Goal: Task Accomplishment & Management: Use online tool/utility

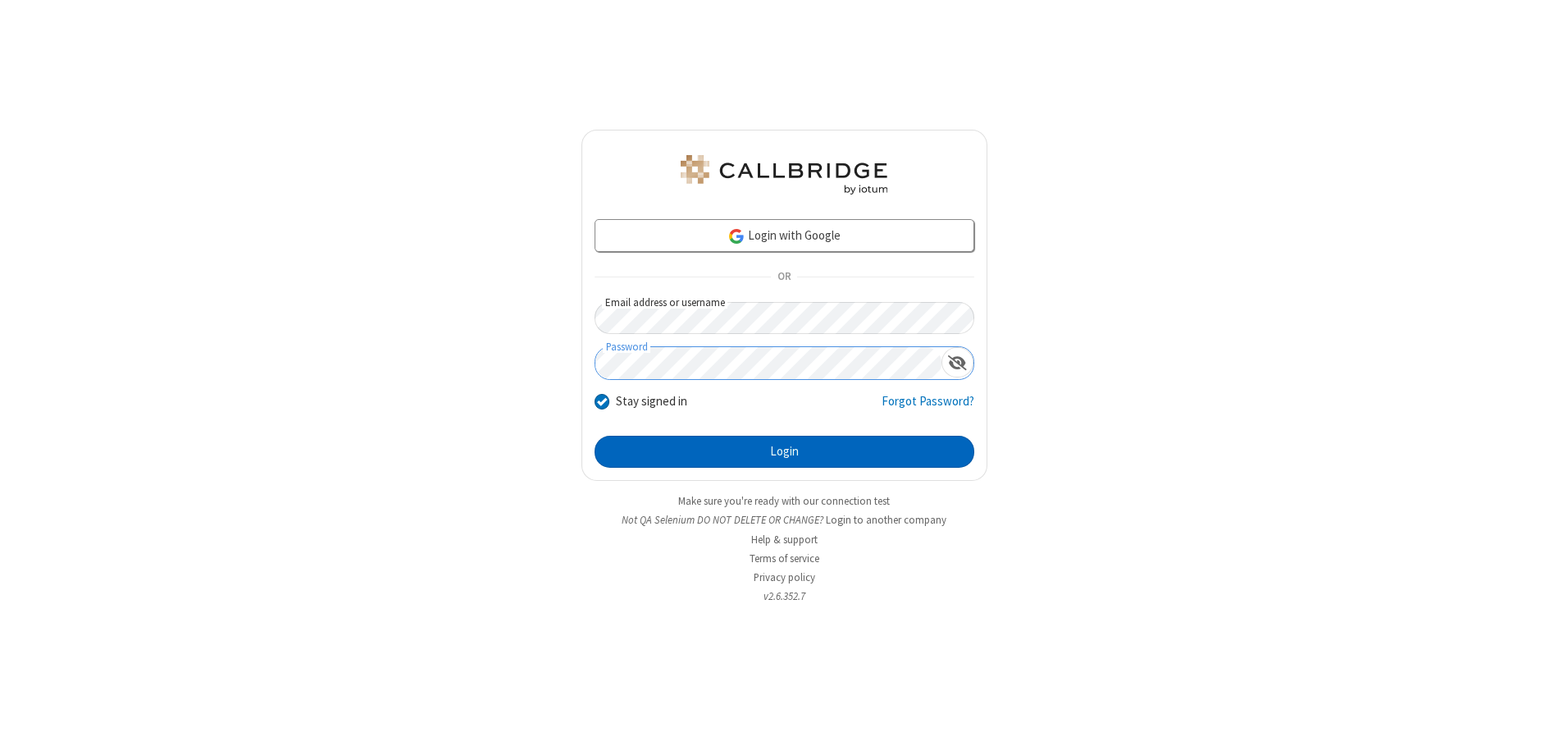
click at [784, 452] on button "Login" at bounding box center [784, 452] width 380 height 33
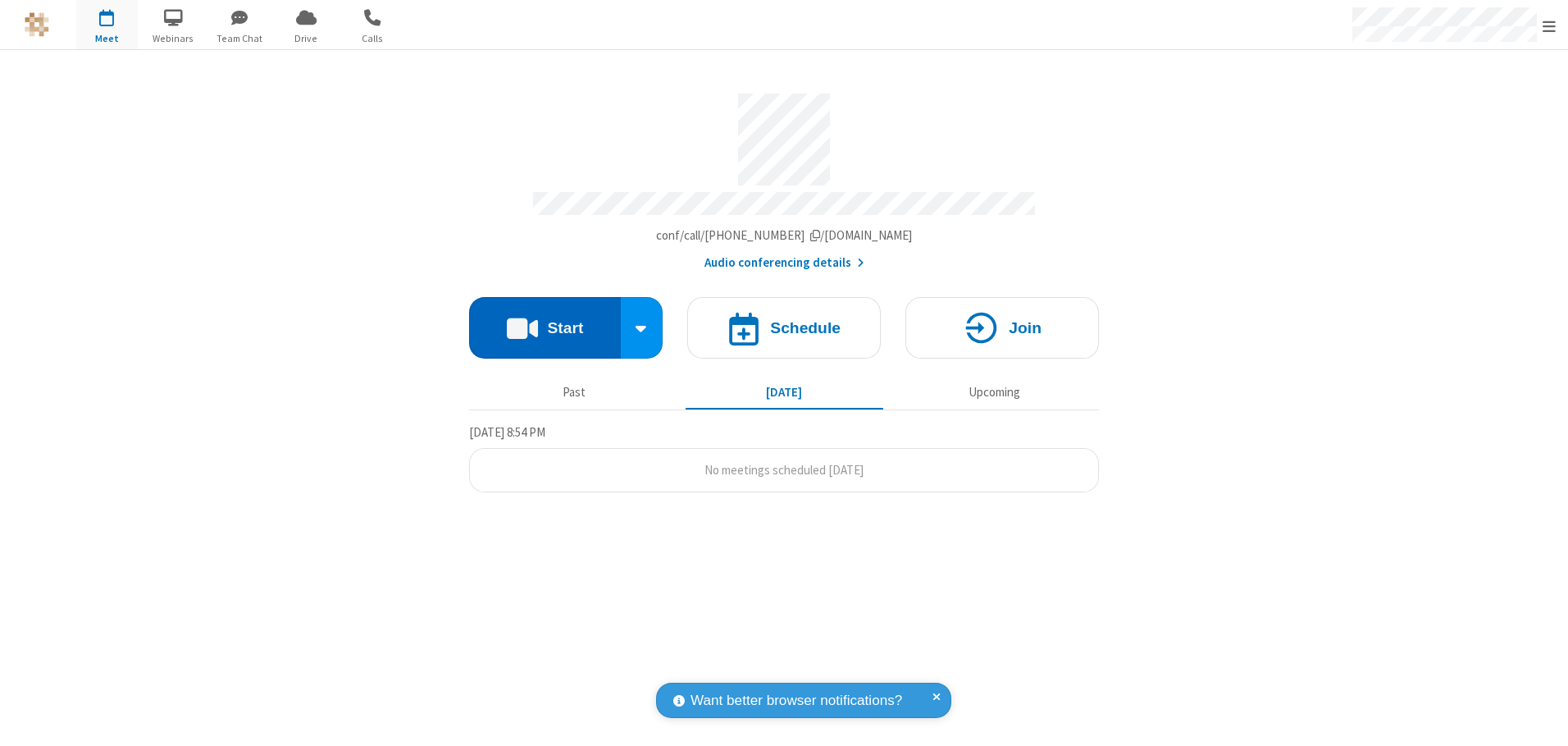
click at [545, 321] on button "Start" at bounding box center [545, 328] width 152 height 62
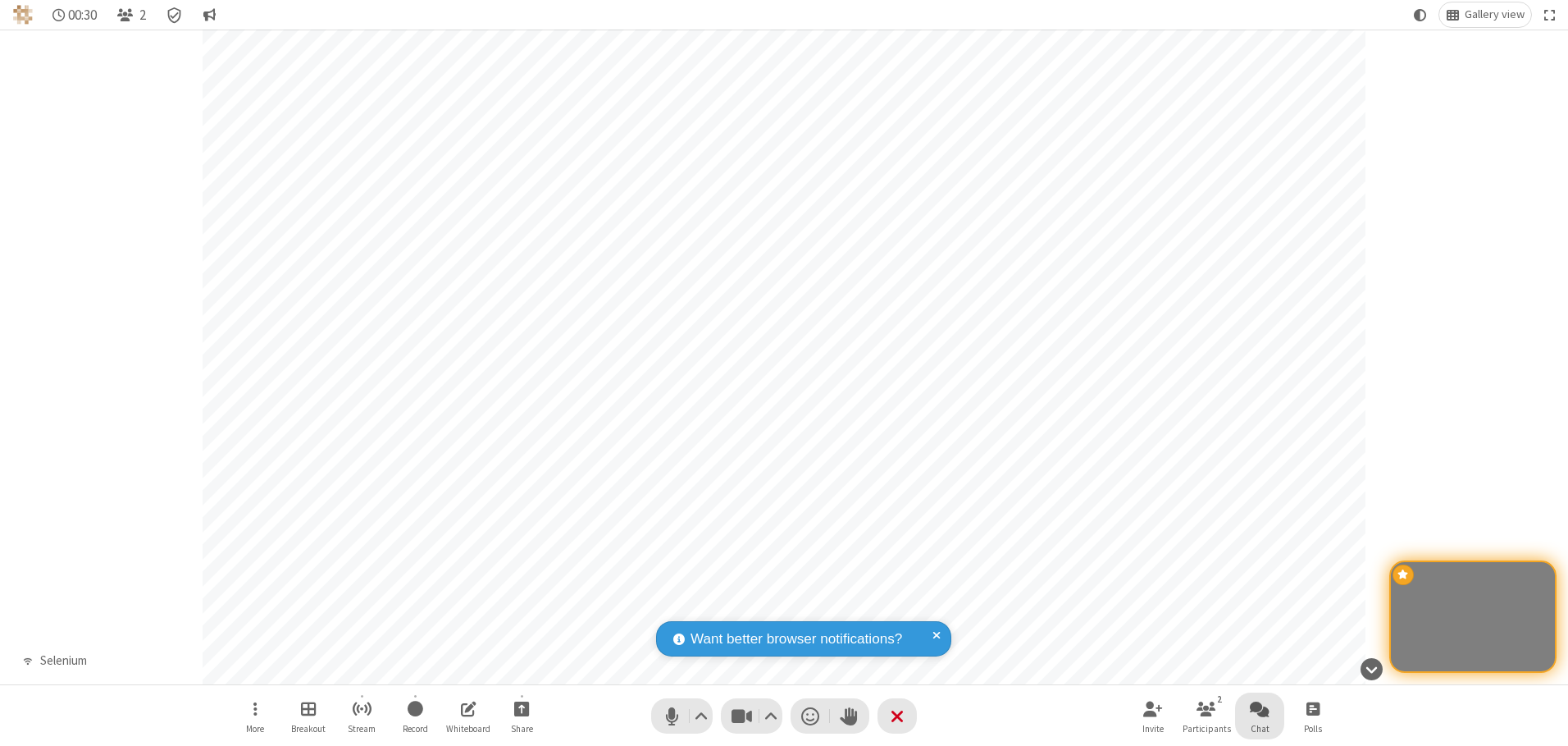
click at [1260, 708] on span "Open chat" at bounding box center [1260, 708] width 20 height 21
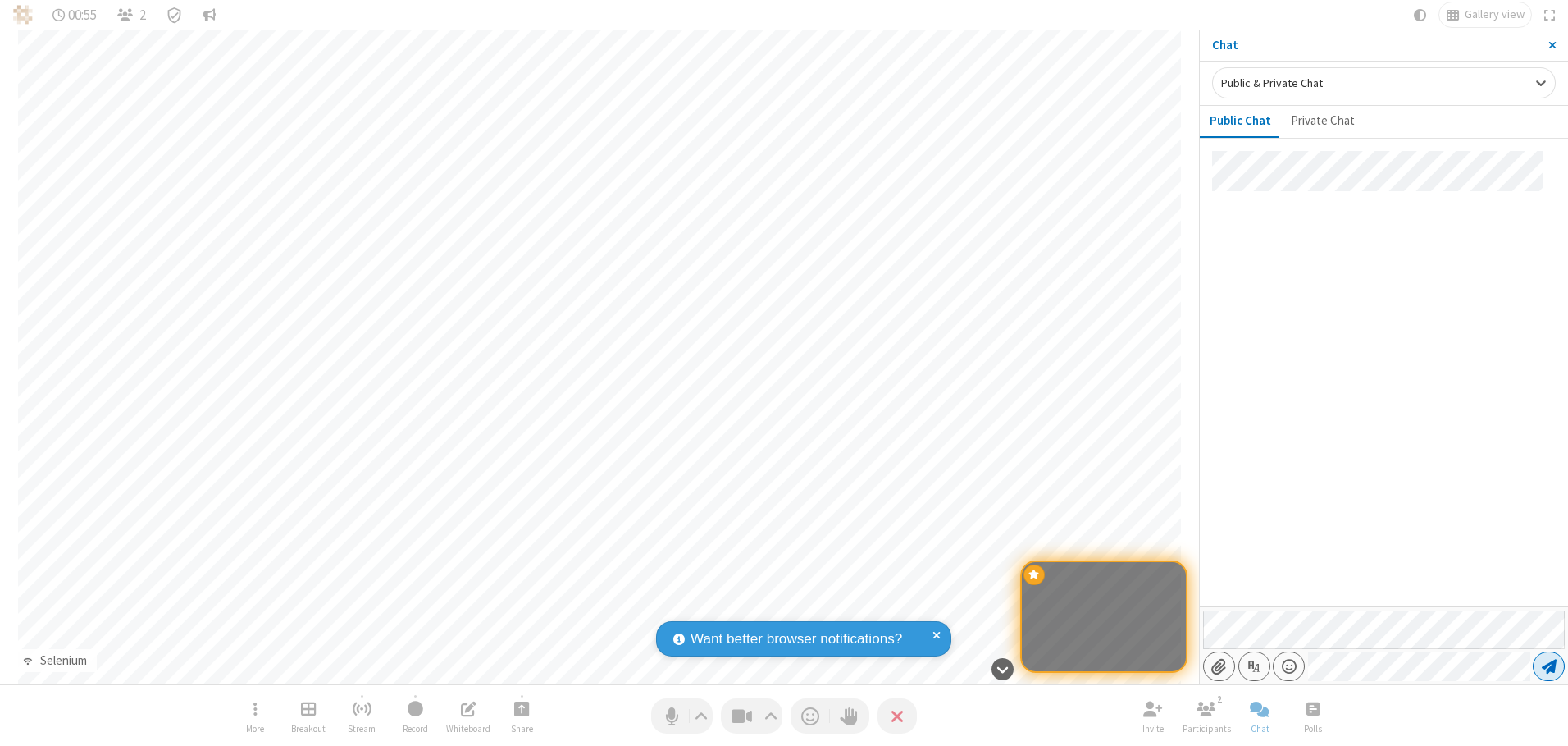
click at [1549, 666] on span "Send message" at bounding box center [1549, 666] width 15 height 17
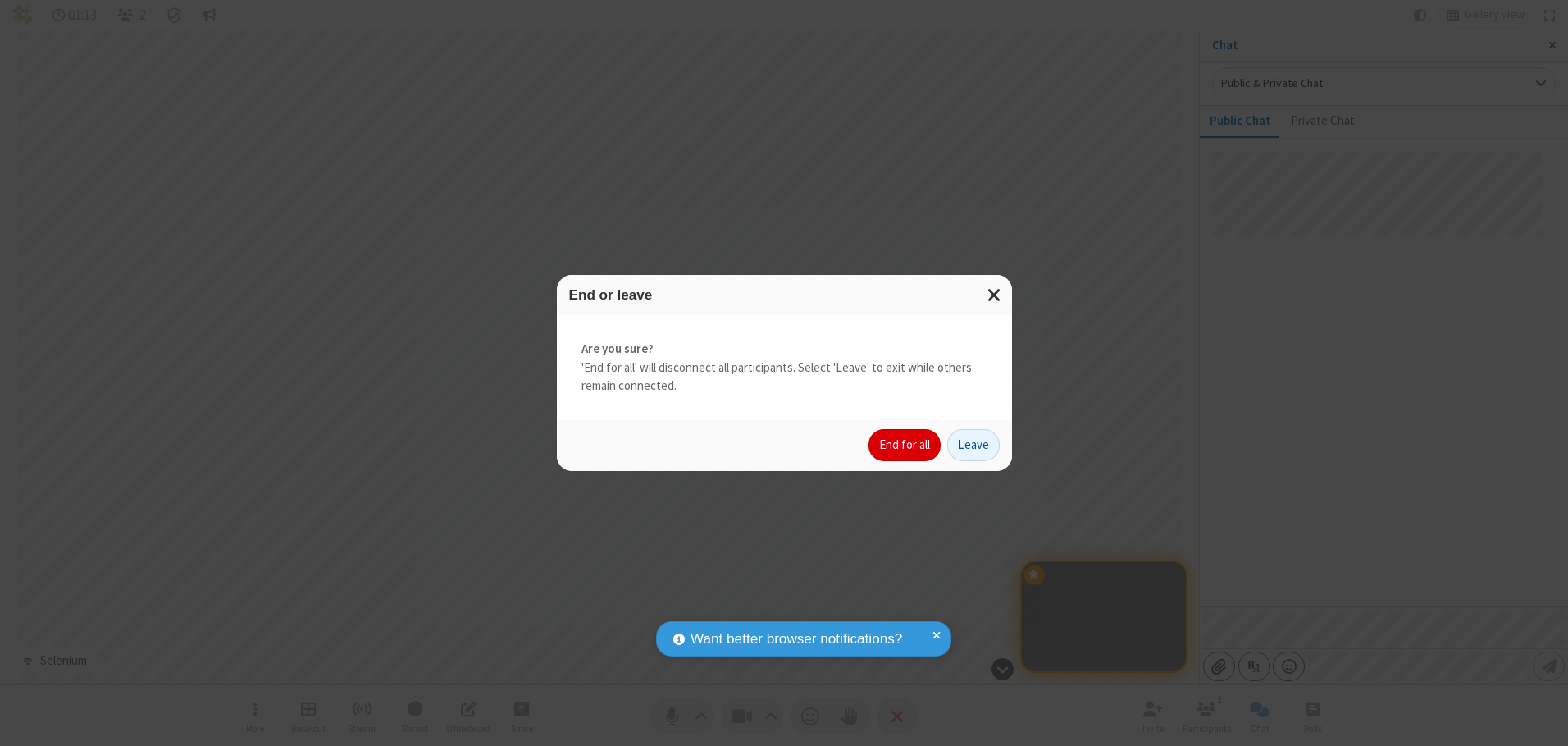
click at [906, 445] on button "End for all" at bounding box center [905, 445] width 73 height 33
